Goal: Transaction & Acquisition: Subscribe to service/newsletter

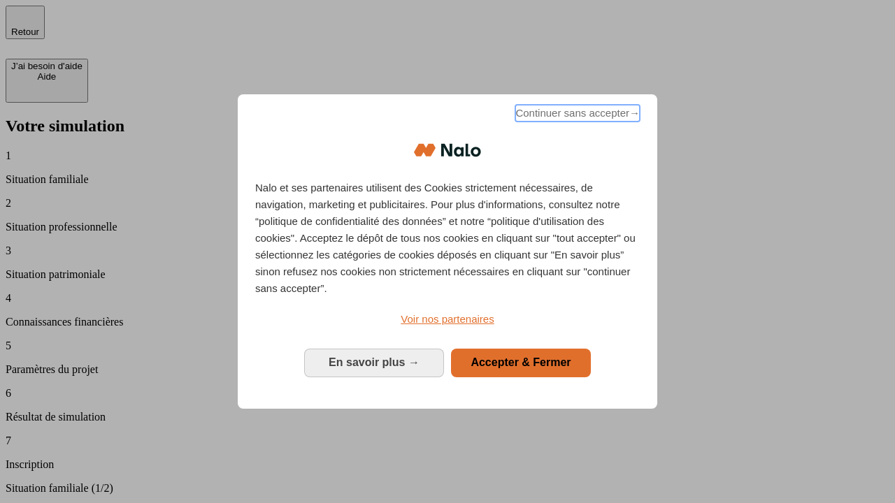
click at [576, 115] on span "Continuer sans accepter →" at bounding box center [577, 113] width 124 height 17
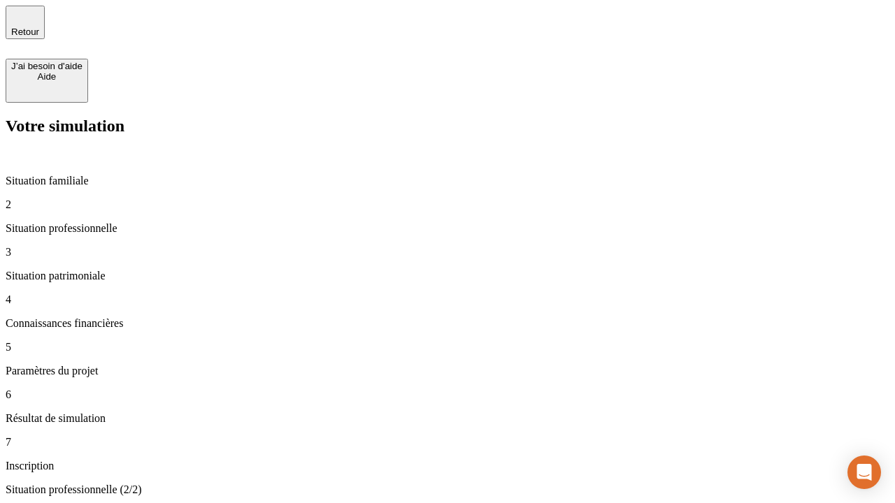
type input "30 000"
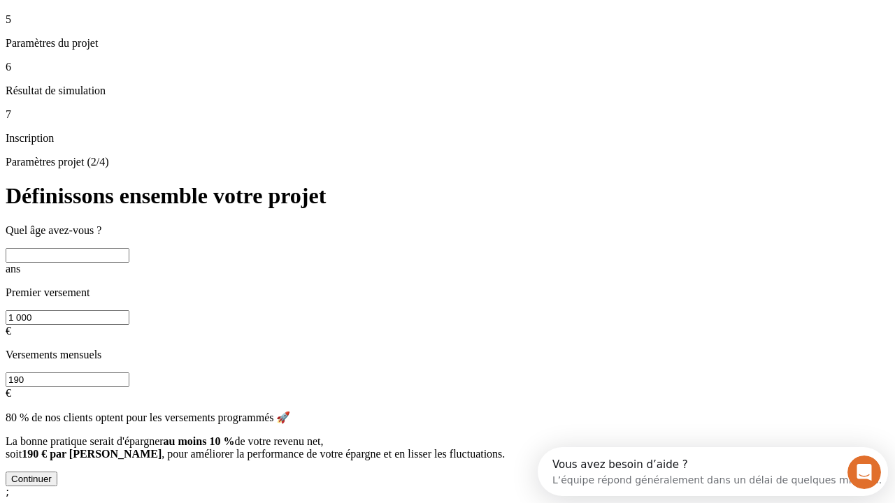
scroll to position [27, 0]
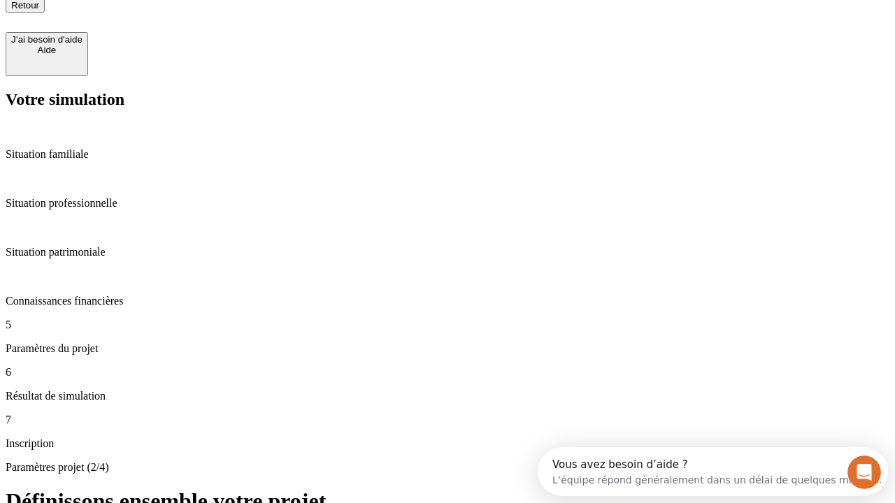
type input "25"
type input "1 000"
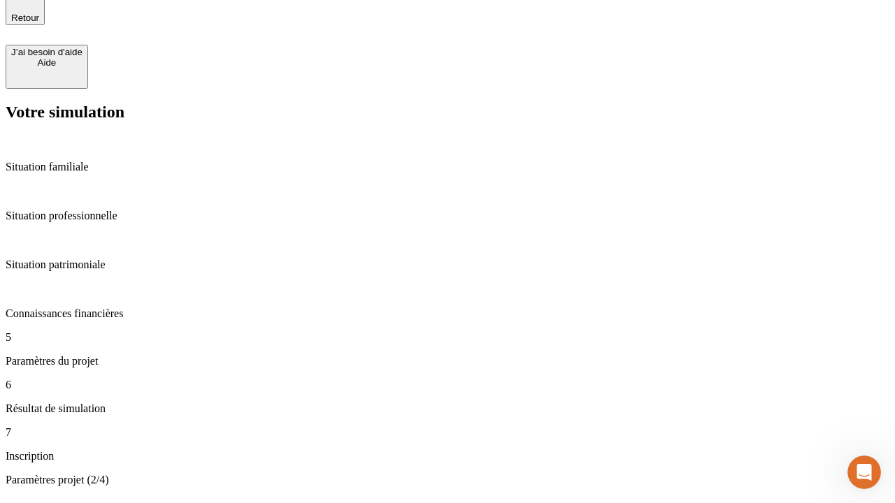
type input "640"
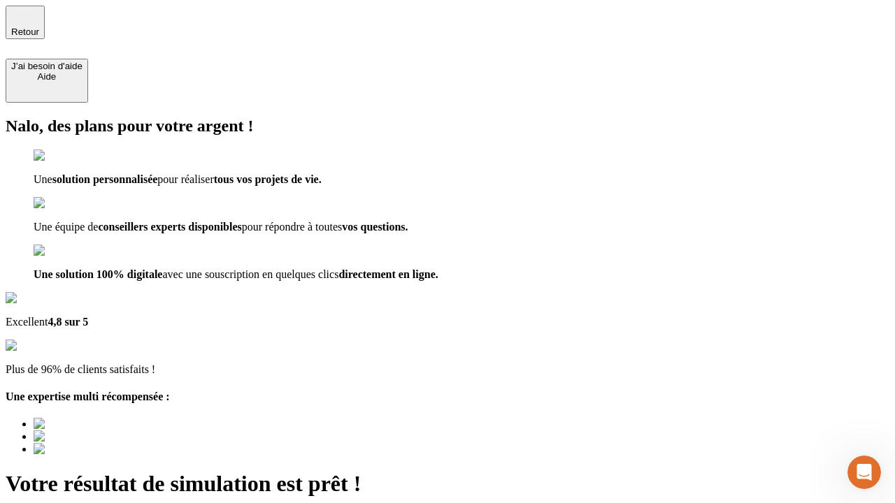
type input "[EMAIL_ADDRESS][PERSON_NAME][DOMAIN_NAME]"
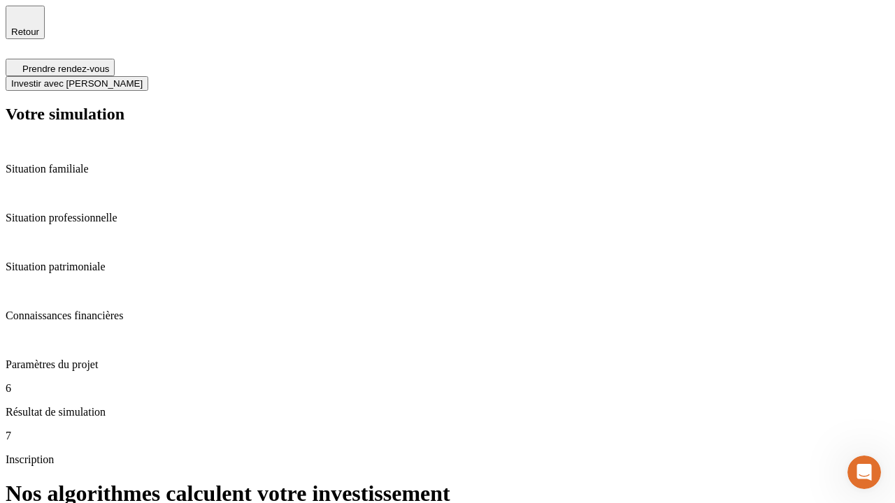
scroll to position [6, 0]
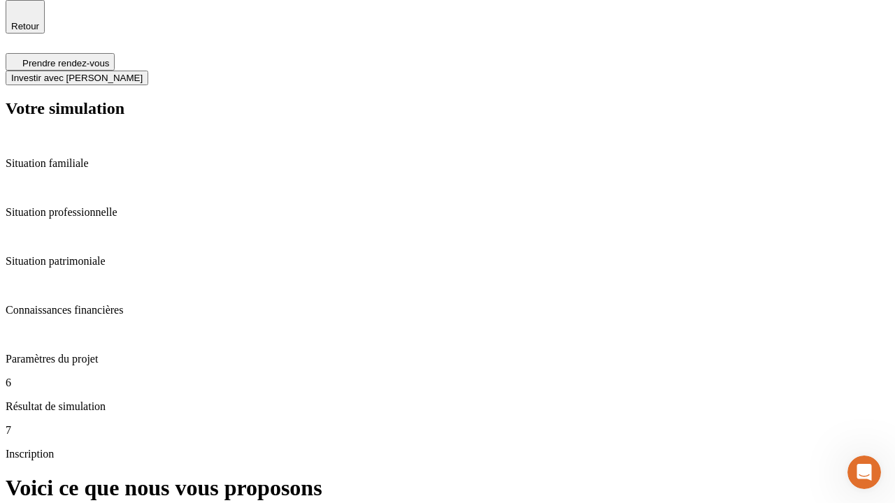
click at [143, 73] on span "Investir avec [PERSON_NAME]" at bounding box center [76, 78] width 131 height 10
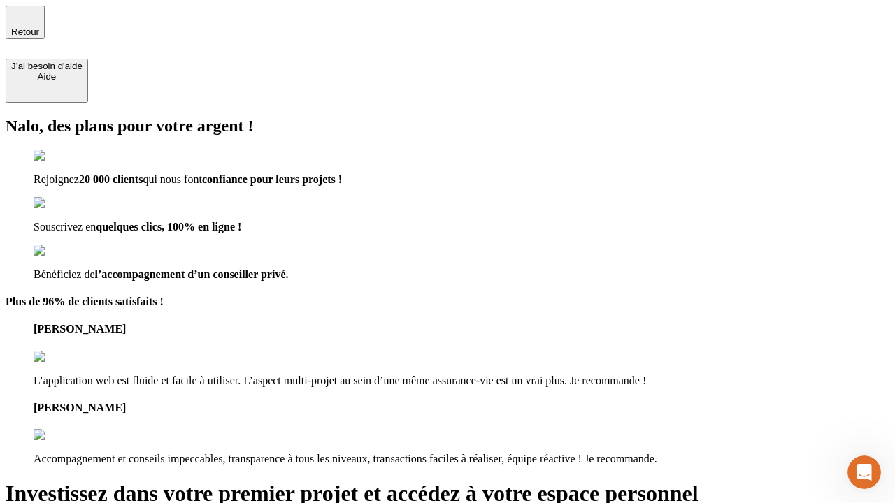
type input "[EMAIL_ADDRESS][PERSON_NAME][DOMAIN_NAME]"
